Goal: Navigation & Orientation: Go to known website

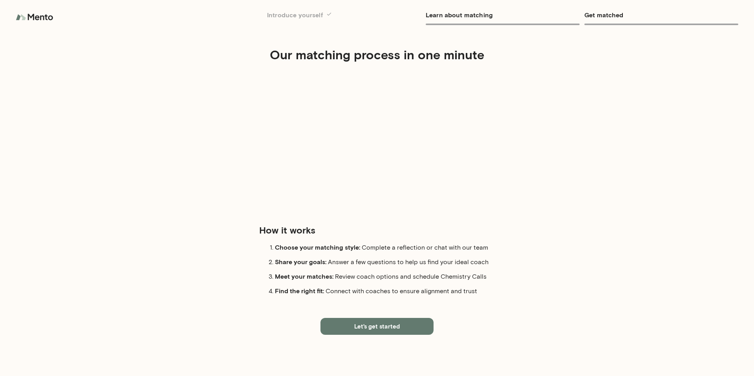
click at [38, 16] on img at bounding box center [35, 17] width 39 height 16
click at [30, 16] on img at bounding box center [35, 17] width 39 height 16
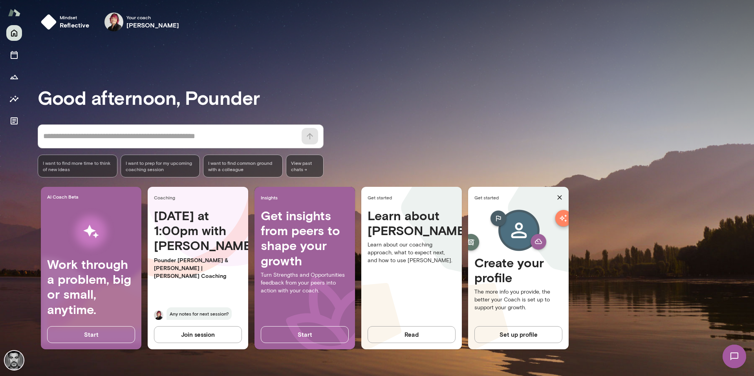
click at [212, 337] on button "Join session" at bounding box center [198, 334] width 88 height 16
